Goal: Download file/media

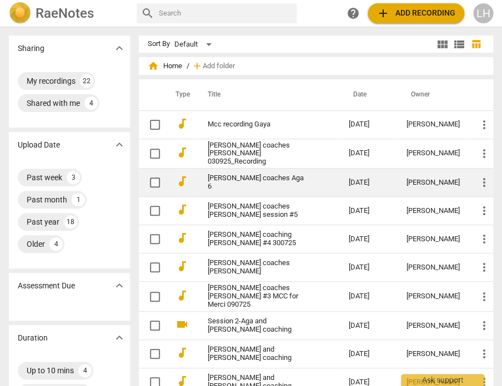
click at [204, 173] on td "[PERSON_NAME] coaches Aga 6" at bounding box center [266, 183] width 145 height 28
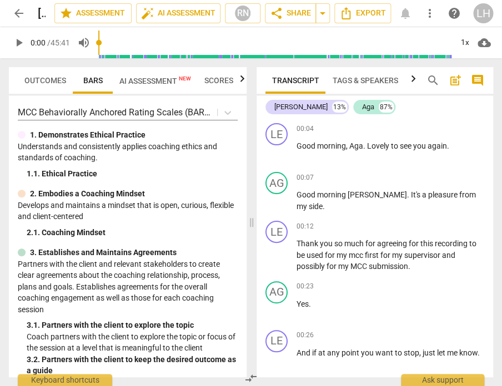
click at [457, 80] on span "post_add" at bounding box center [455, 80] width 13 height 13
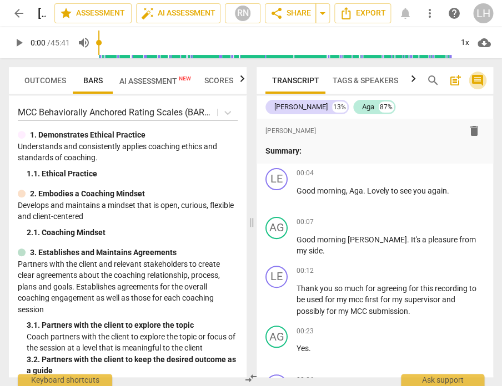
click at [477, 81] on span "comment" at bounding box center [477, 80] width 13 height 13
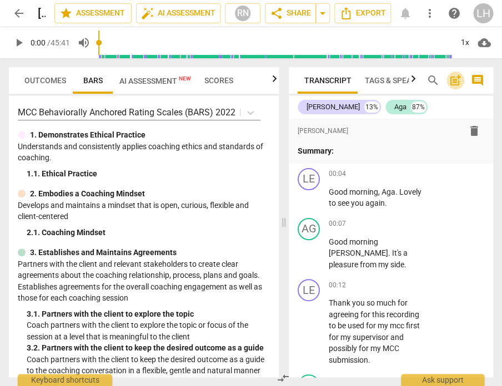
click at [449, 75] on span "post_add" at bounding box center [455, 80] width 13 height 13
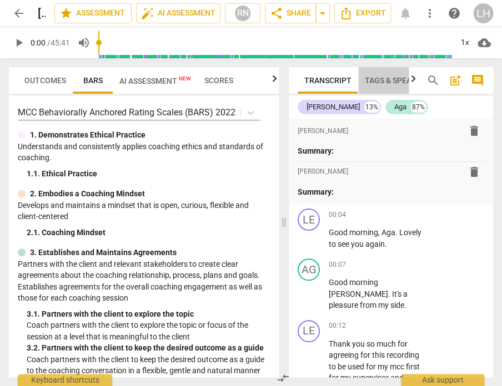
click at [386, 80] on span "Tags & Speakers" at bounding box center [398, 80] width 66 height 9
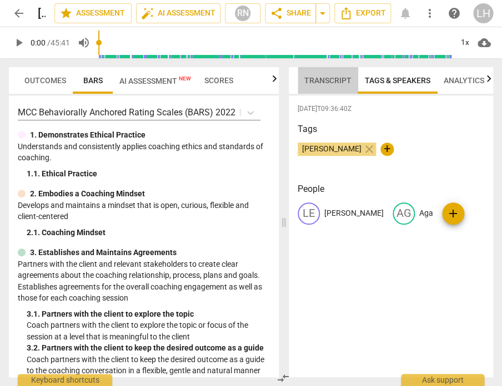
click at [311, 86] on span "Transcript" at bounding box center [328, 81] width 61 height 16
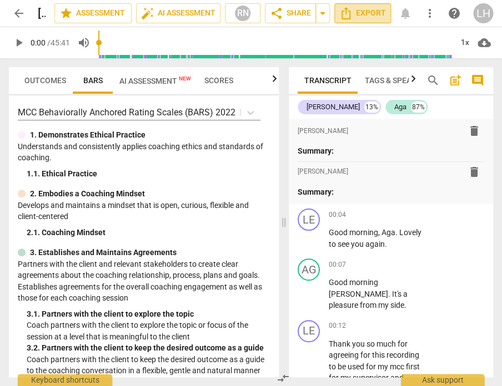
click at [353, 11] on span "Export" at bounding box center [362, 13] width 47 height 13
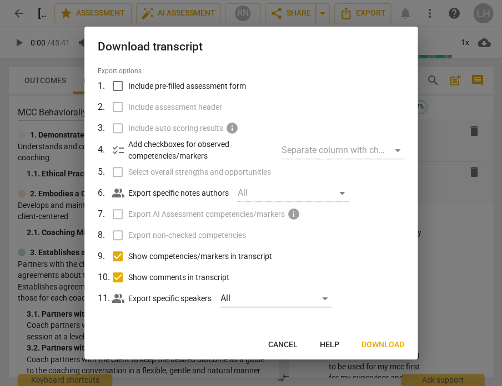
scroll to position [33, 0]
click at [120, 255] on input "Show competencies/markers in transcript" at bounding box center [117, 256] width 21 height 21
checkbox input "false"
click at [113, 278] on input "Show comments in transcript" at bounding box center [117, 278] width 21 height 21
checkbox input "false"
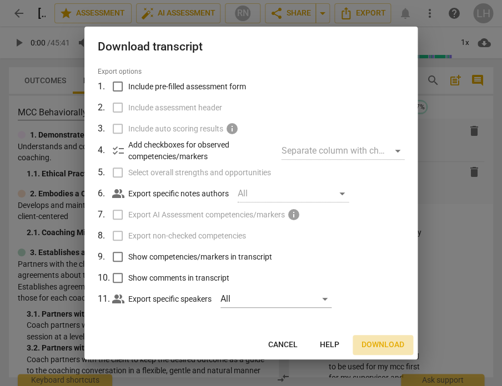
click at [385, 344] on span "Download" at bounding box center [382, 345] width 43 height 11
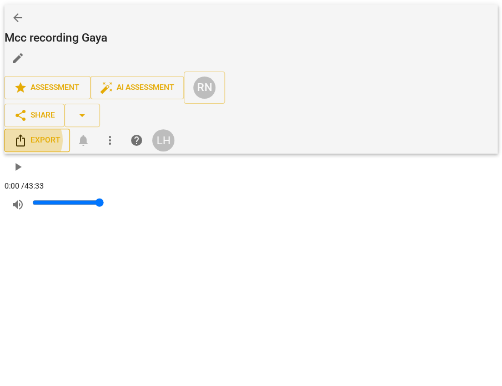
click at [61, 134] on span "Export" at bounding box center [37, 140] width 47 height 13
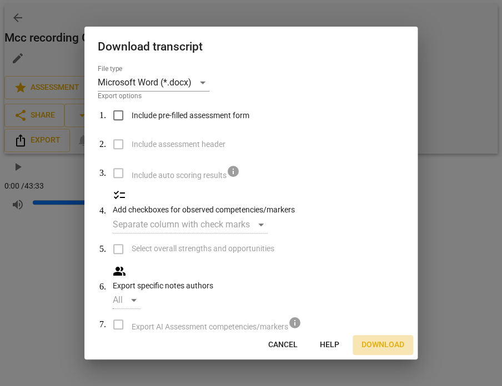
click at [371, 342] on span "Download" at bounding box center [382, 345] width 43 height 11
